Goal: Transaction & Acquisition: Purchase product/service

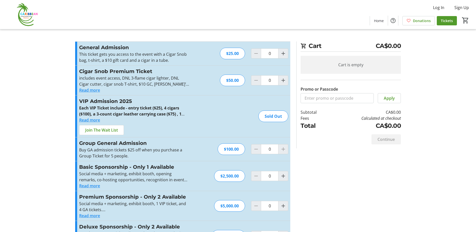
scroll to position [25, 0]
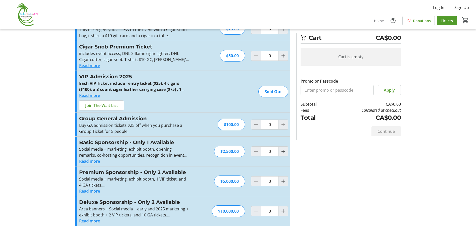
click at [91, 66] on button "Read more" at bounding box center [89, 66] width 21 height 6
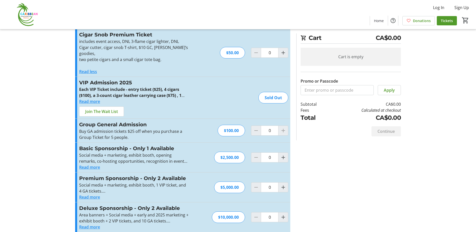
scroll to position [0, 0]
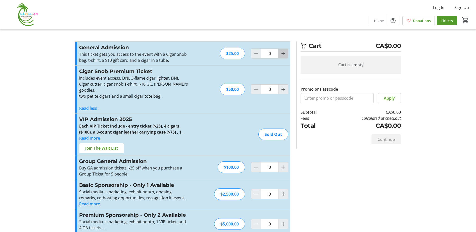
click at [284, 53] on mat-icon "Increment by one" at bounding box center [283, 53] width 6 height 6
type input "1"
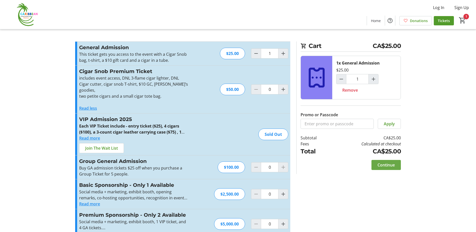
click at [385, 164] on span "Continue" at bounding box center [385, 165] width 17 height 6
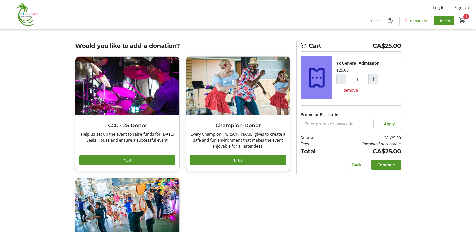
scroll to position [67, 0]
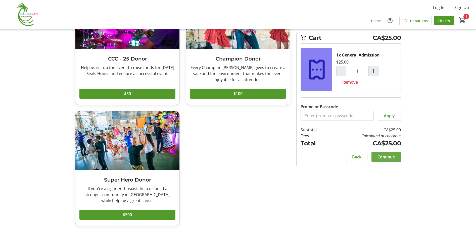
click at [385, 156] on span "Continue" at bounding box center [385, 157] width 17 height 6
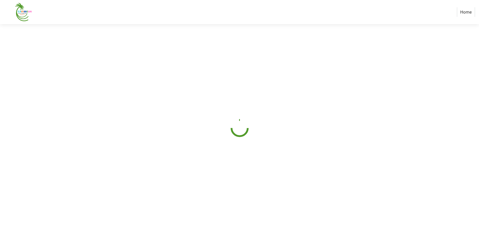
select select "CA"
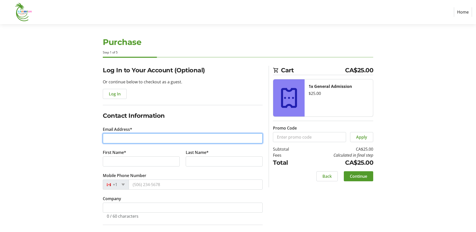
click at [132, 136] on input "Email Address*" at bounding box center [183, 138] width 160 height 10
type input "stockshaman@outlook.com"
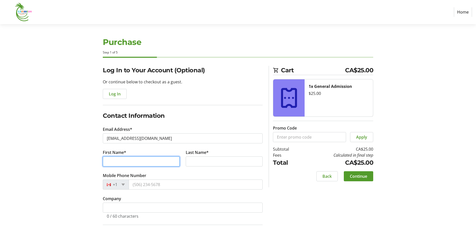
type input "Greg"
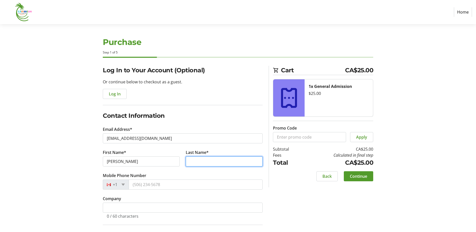
type input "Shafransky"
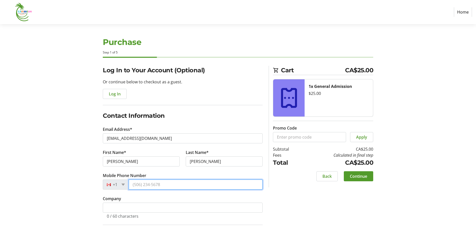
type input "(604) 671-3327"
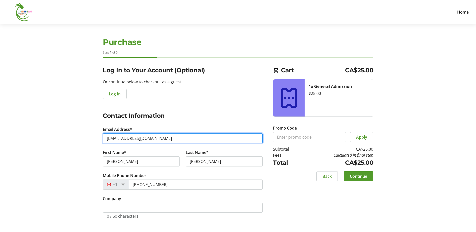
scroll to position [67, 0]
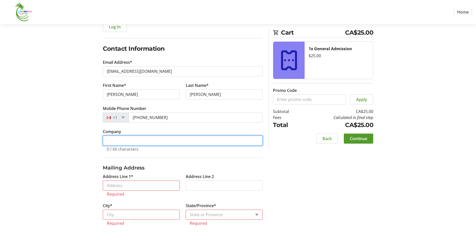
click at [121, 139] on input "Company" at bounding box center [183, 141] width 160 height 10
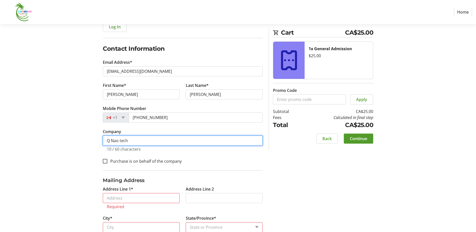
click at [116, 141] on input "Q Nao tech" at bounding box center [183, 141] width 160 height 10
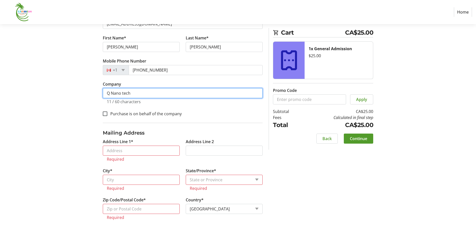
scroll to position [0, 0]
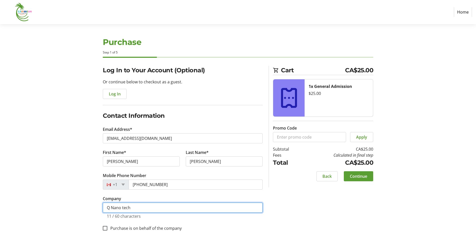
type input "Q Nano tech"
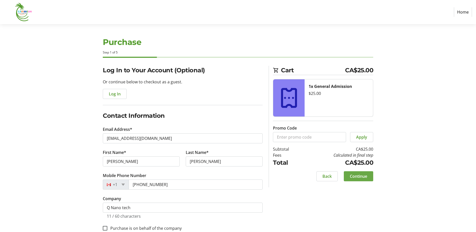
click at [358, 177] on span "Continue" at bounding box center [358, 176] width 17 height 6
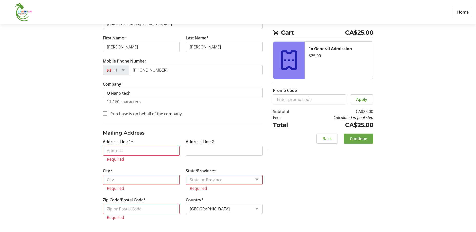
click at [357, 137] on span "Continue" at bounding box center [358, 139] width 17 height 6
click at [133, 153] on input "Address Line 1*" at bounding box center [141, 151] width 77 height 10
type input "609 Fourth Ave."
type input "New Westminster"
select select "BC"
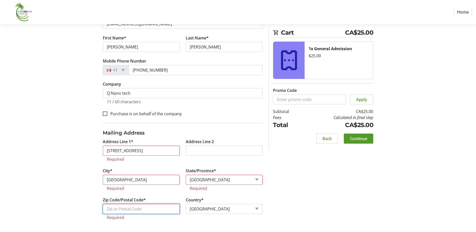
type input "V3M 1S3"
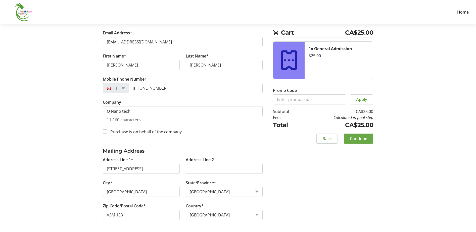
click at [357, 138] on span "Continue" at bounding box center [358, 139] width 17 height 6
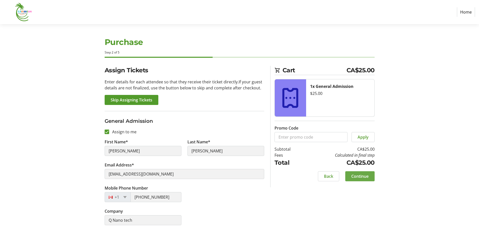
click at [358, 179] on span "Continue" at bounding box center [360, 176] width 17 height 6
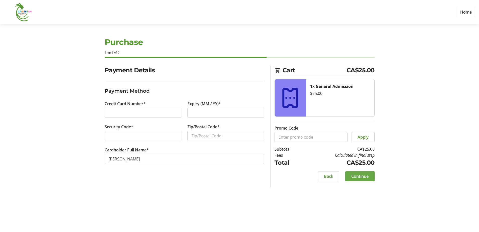
click at [362, 173] on span at bounding box center [360, 176] width 29 height 12
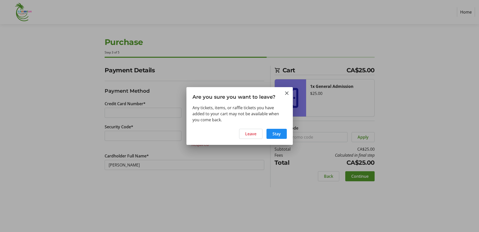
click at [307, 28] on div at bounding box center [239, 116] width 479 height 232
click at [255, 134] on span "Leave" at bounding box center [250, 134] width 11 height 6
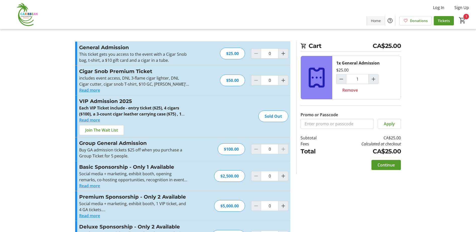
type input "1"
click at [31, 21] on img at bounding box center [25, 14] width 45 height 25
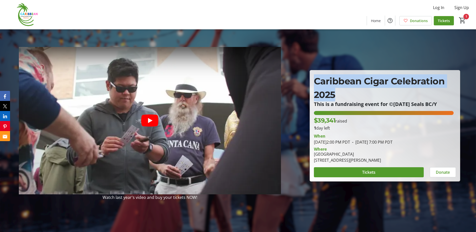
drag, startPoint x: 340, startPoint y: 93, endPoint x: 315, endPoint y: 80, distance: 28.1
click at [315, 80] on p "Caribbean Cigar Celebration 2025" at bounding box center [385, 87] width 142 height 27
drag, startPoint x: 315, startPoint y: 80, endPoint x: 331, endPoint y: 85, distance: 17.6
click at [152, 122] on icon "Play video" at bounding box center [149, 121] width 17 height 12
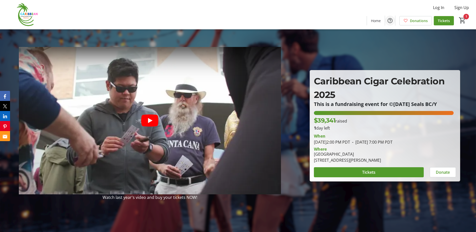
click at [390, 18] on mat-icon "Help" at bounding box center [390, 21] width 6 height 6
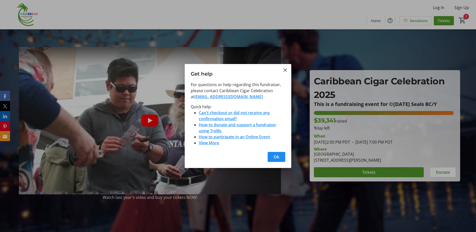
click at [210, 145] on link "View More" at bounding box center [209, 143] width 20 height 6
